Goal: Check status: Check status

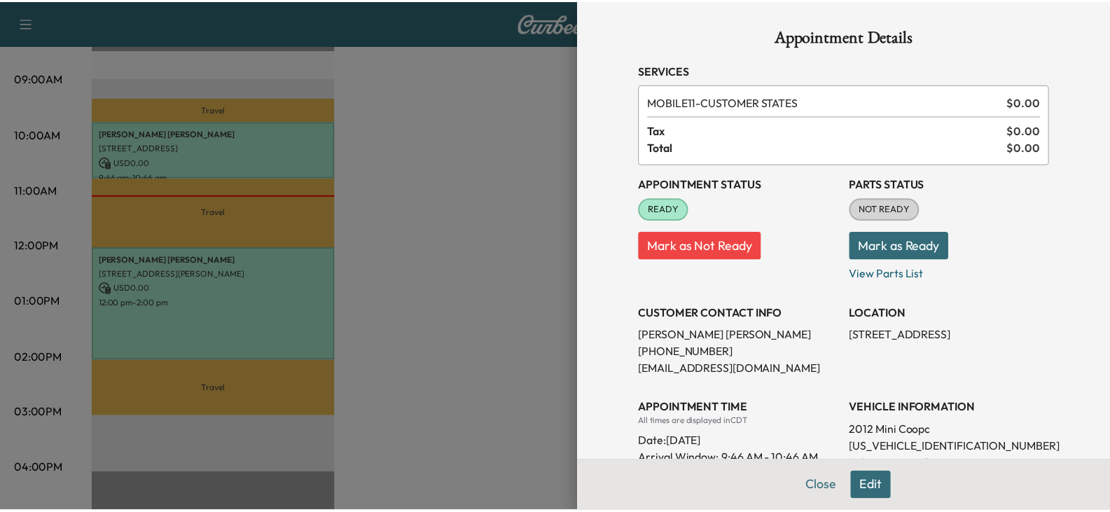
scroll to position [140, 0]
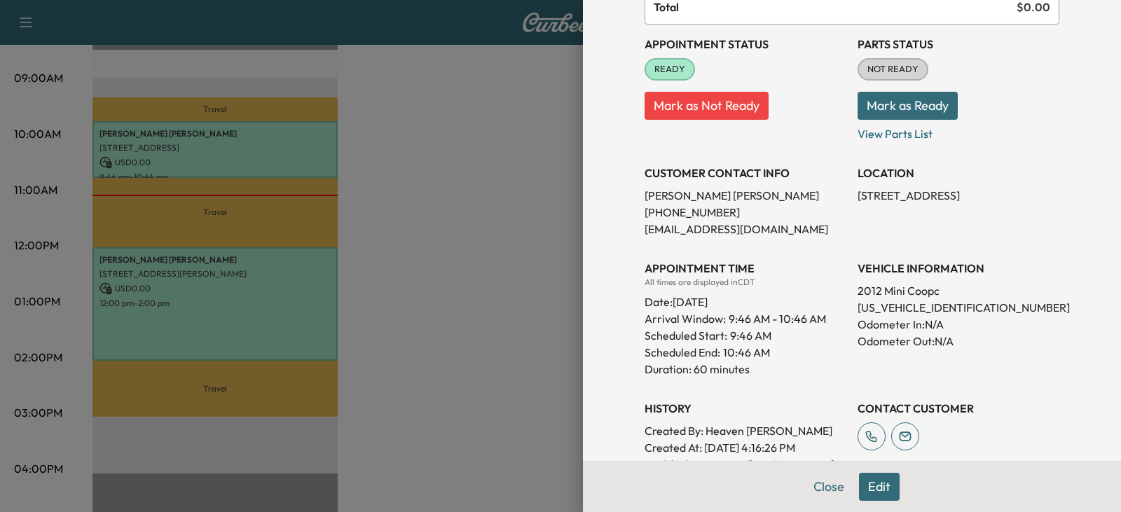
click at [542, 172] on div at bounding box center [560, 256] width 1121 height 512
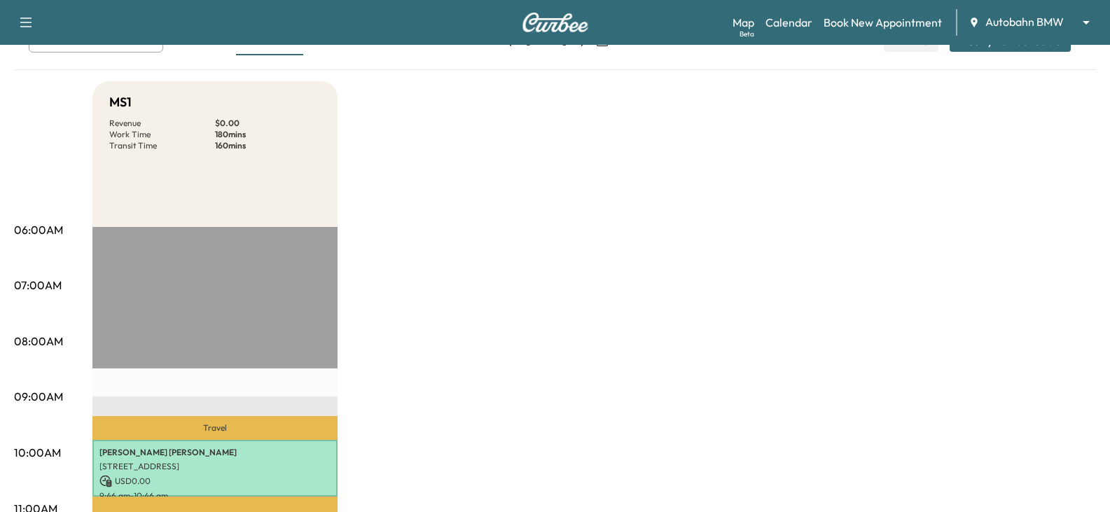
scroll to position [0, 0]
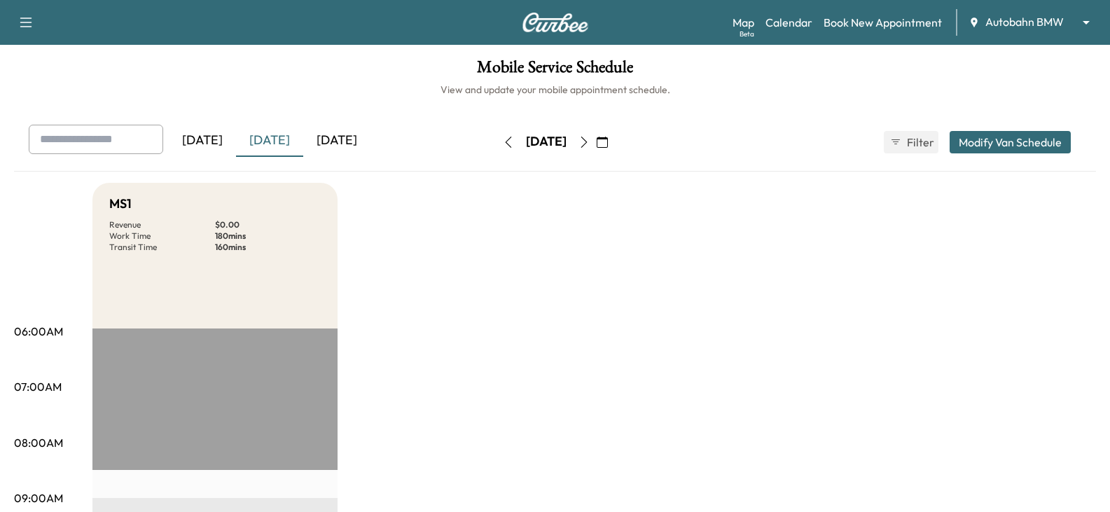
click at [678, 161] on div "[DATE] [DATE] [DATE] [DATE] October 2025 S M T W T F S 28 29 30 1 2 3 4 5 6 7 8…" at bounding box center [555, 148] width 1082 height 47
click at [608, 141] on icon "button" at bounding box center [602, 142] width 11 height 11
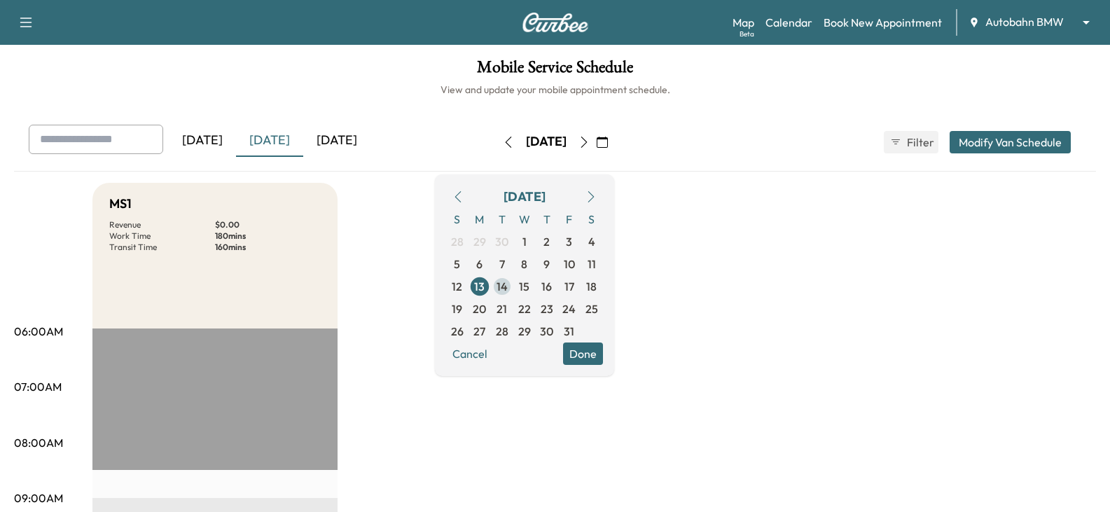
click at [514, 282] on span "14" at bounding box center [502, 286] width 22 height 22
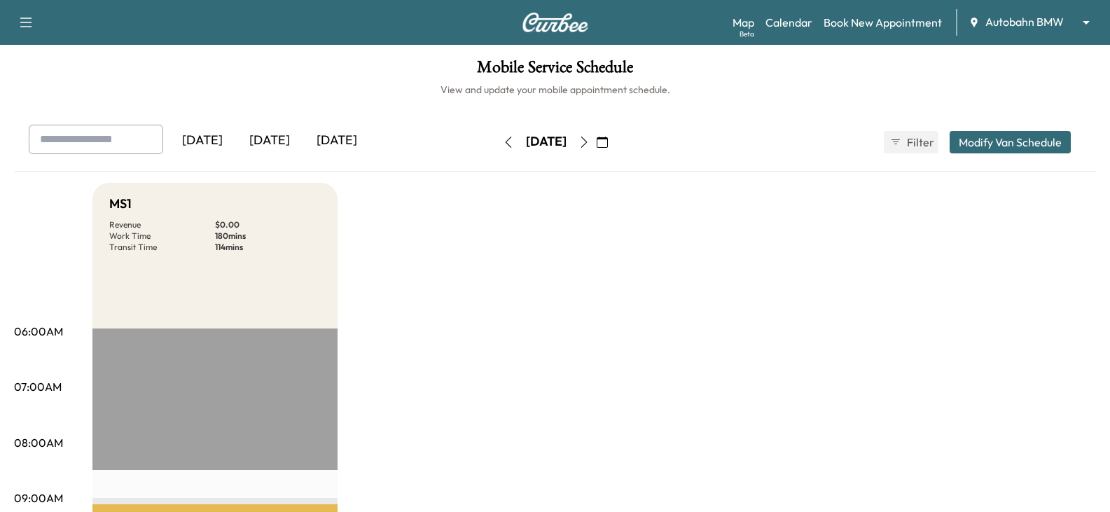
click at [596, 143] on button "button" at bounding box center [584, 142] width 24 height 22
click at [596, 145] on button "button" at bounding box center [584, 142] width 24 height 22
click at [596, 148] on button "button" at bounding box center [584, 142] width 24 height 22
